Goal: Book appointment/travel/reservation

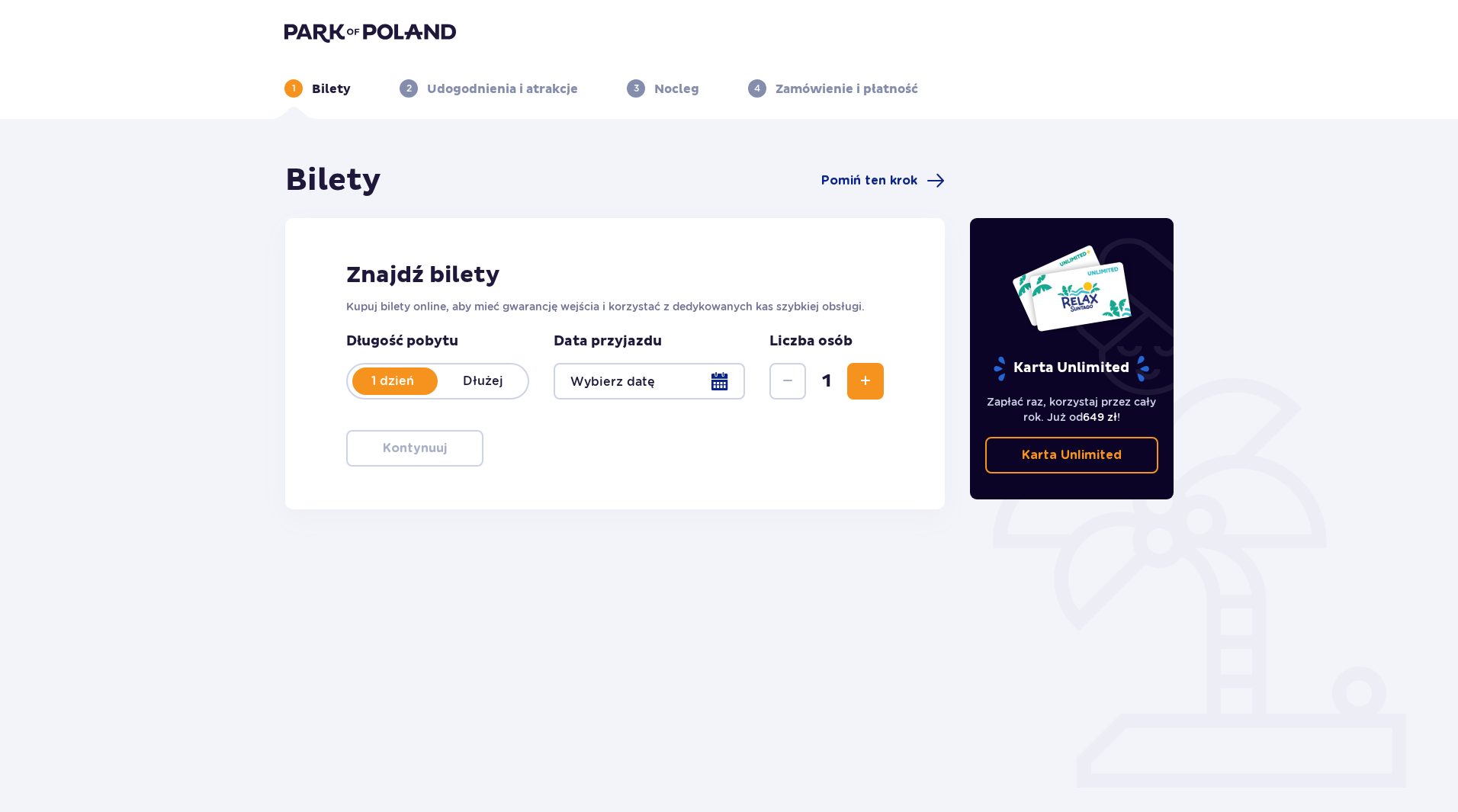
click at [862, 381] on span "Zwiększ" at bounding box center [865, 381] width 19 height 19
click at [715, 379] on div at bounding box center [649, 381] width 192 height 36
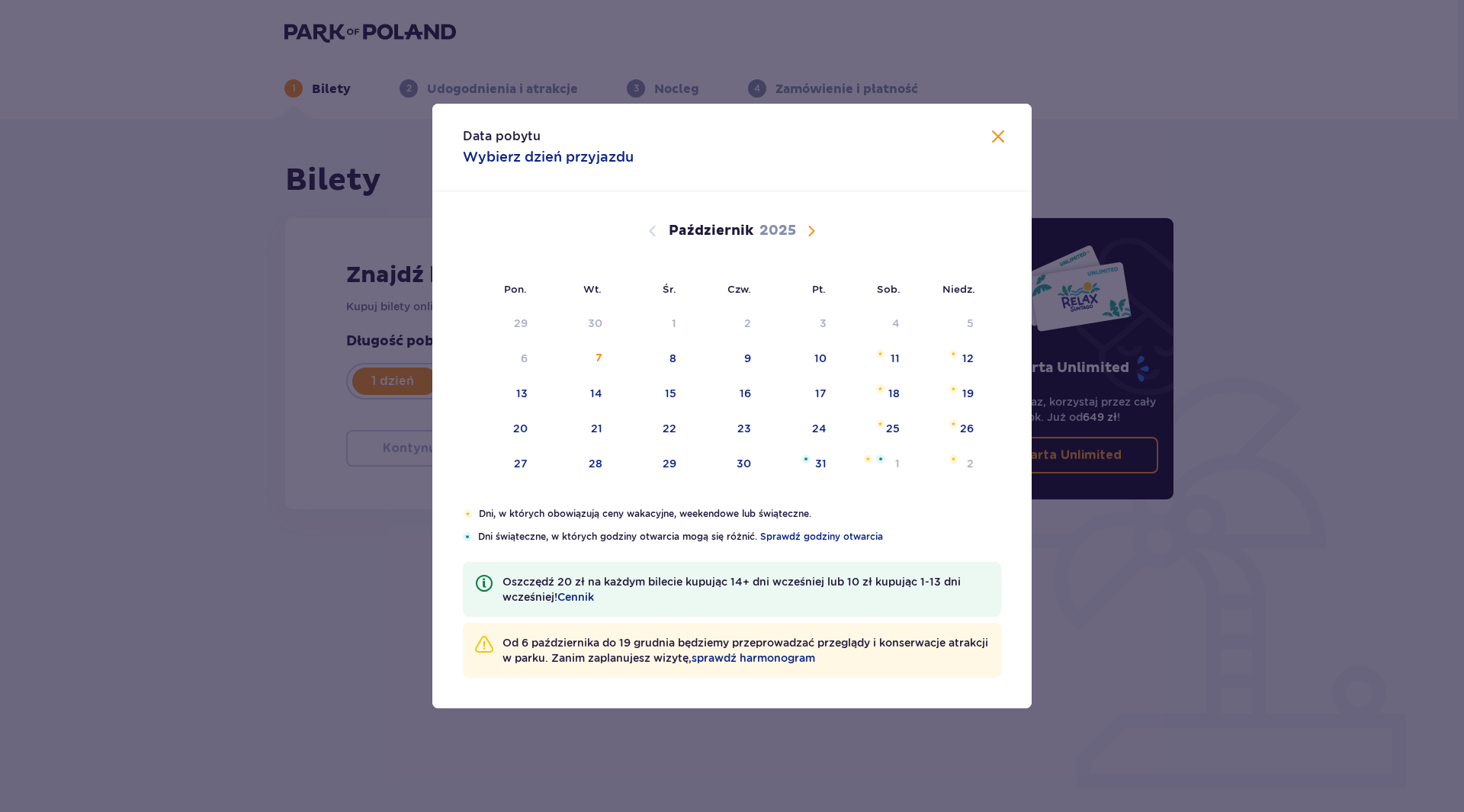
click at [811, 226] on span "Następny miesiąc" at bounding box center [811, 230] width 19 height 19
click at [960, 322] on div "7" at bounding box center [948, 324] width 74 height 34
type input "[DATE]"
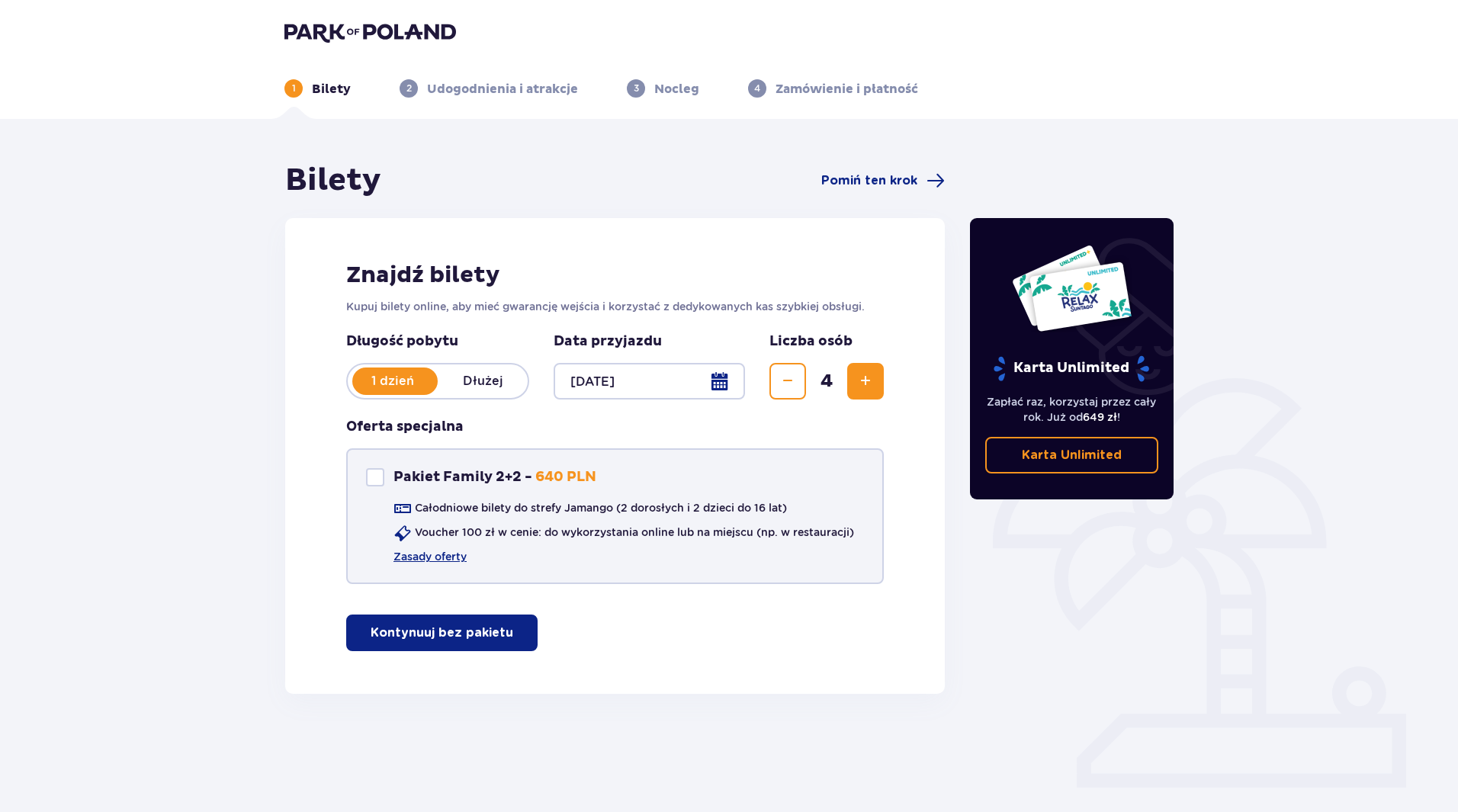
click at [372, 470] on div "Pakiet Family 2+2" at bounding box center [375, 477] width 19 height 19
checkbox input "true"
